Goal: Task Accomplishment & Management: Manage account settings

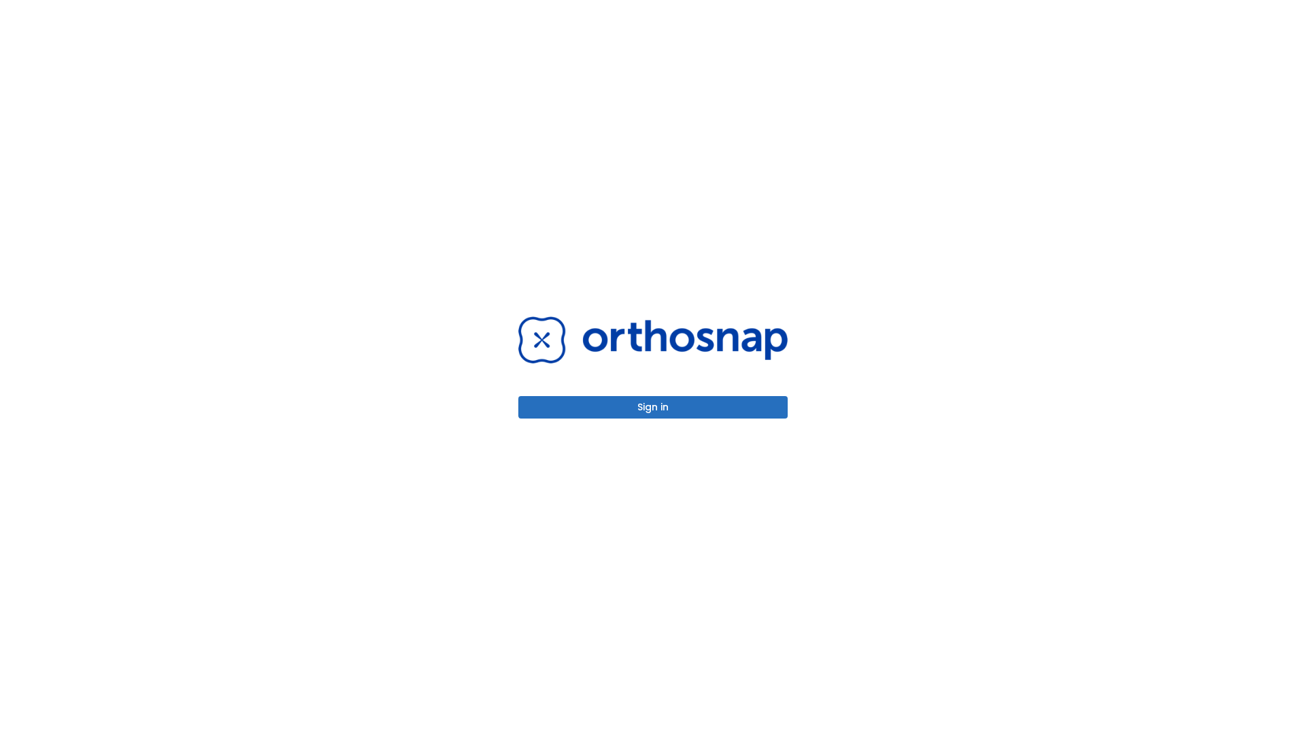
click at [653, 407] on button "Sign in" at bounding box center [652, 407] width 269 height 22
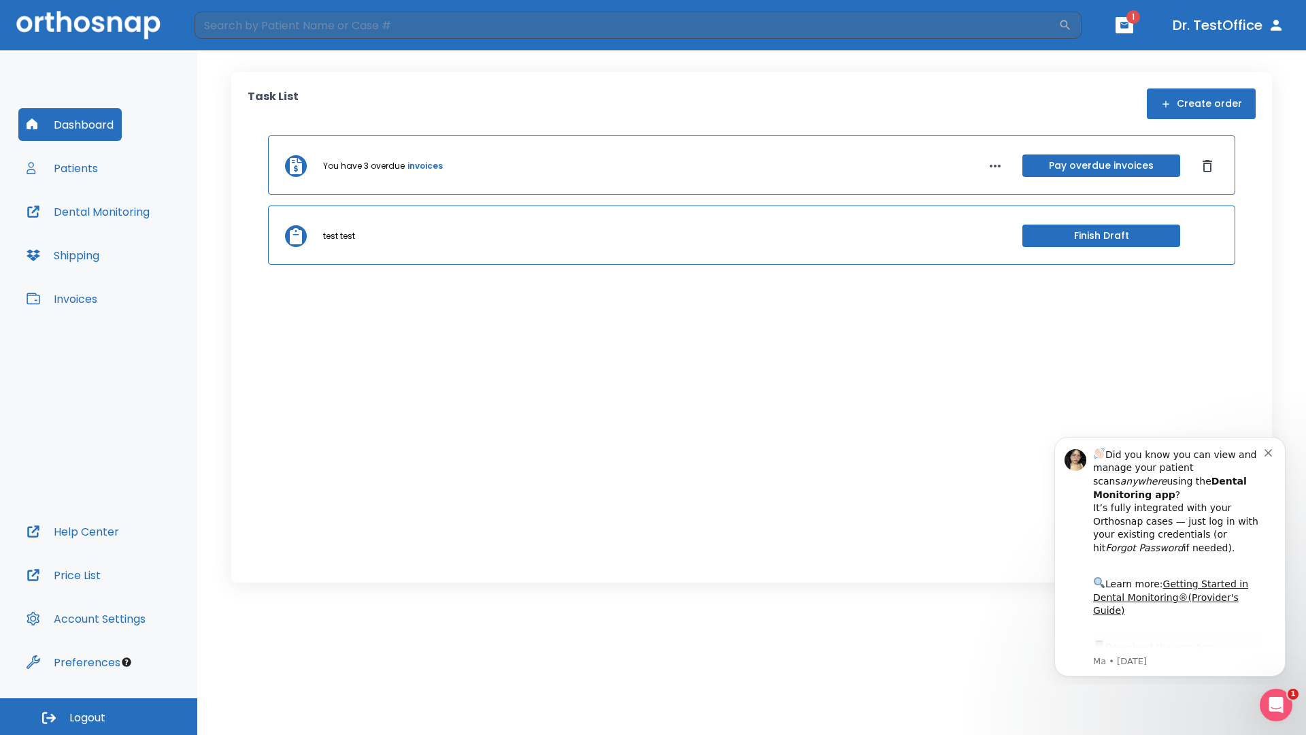
click at [99, 716] on span "Logout" at bounding box center [87, 717] width 36 height 15
